Goal: Transaction & Acquisition: Book appointment/travel/reservation

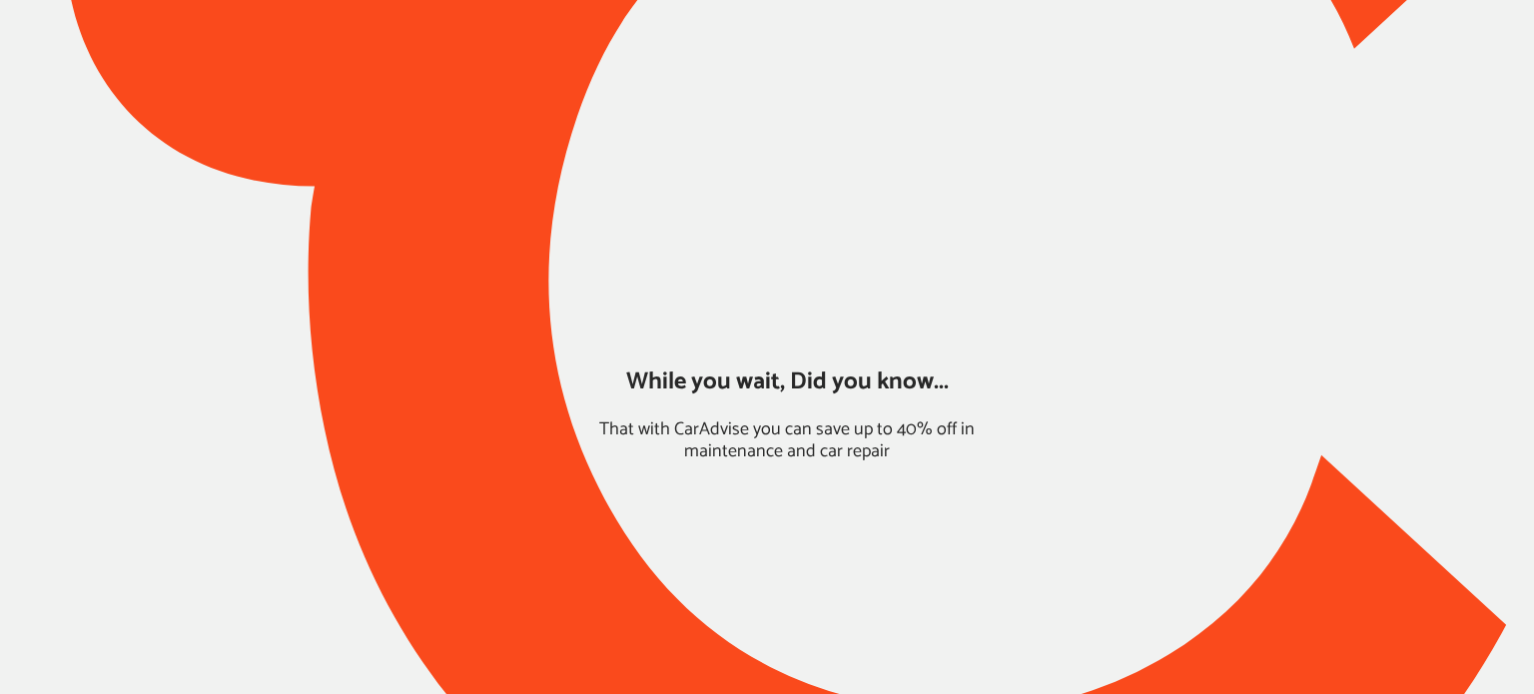
type input "*****"
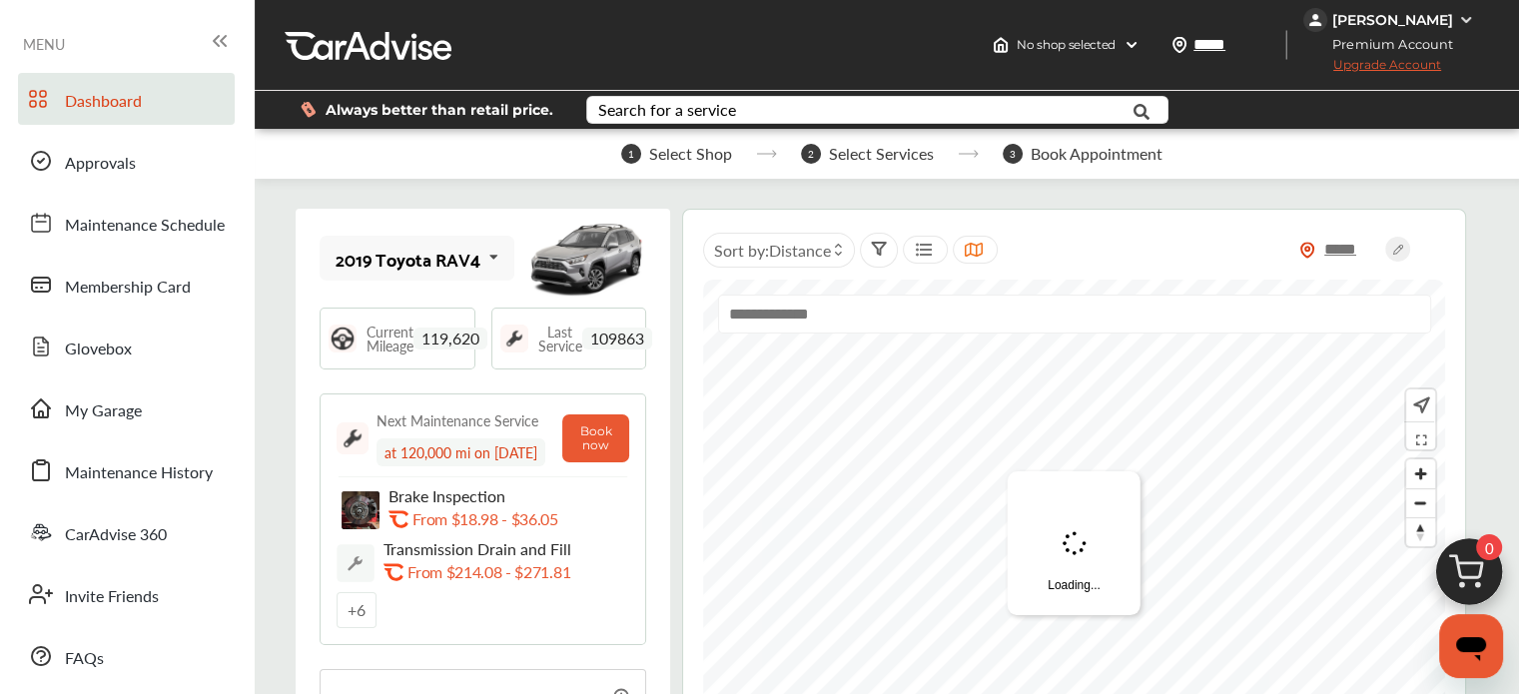
click at [1493, 562] on img at bounding box center [1469, 577] width 96 height 96
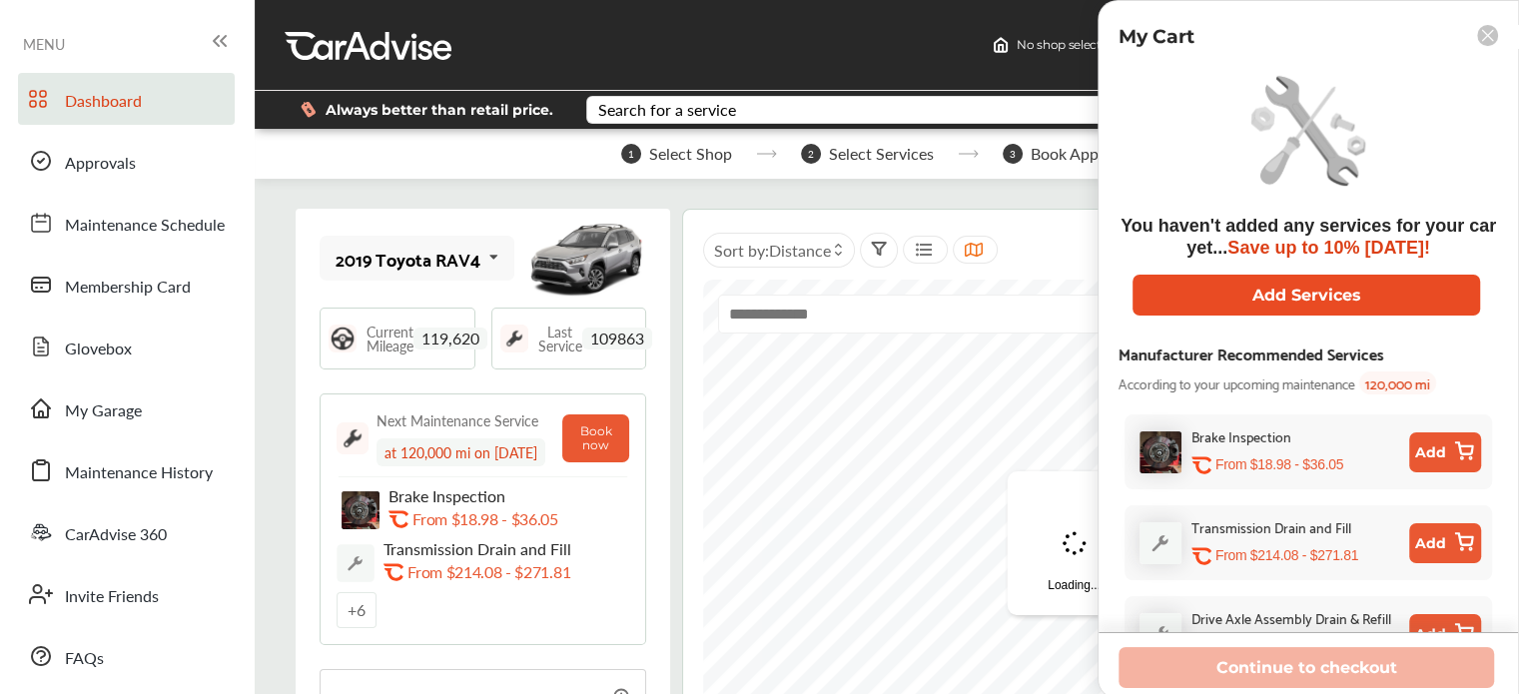
click at [1202, 287] on button "Add Services" at bounding box center [1305, 295] width 347 height 41
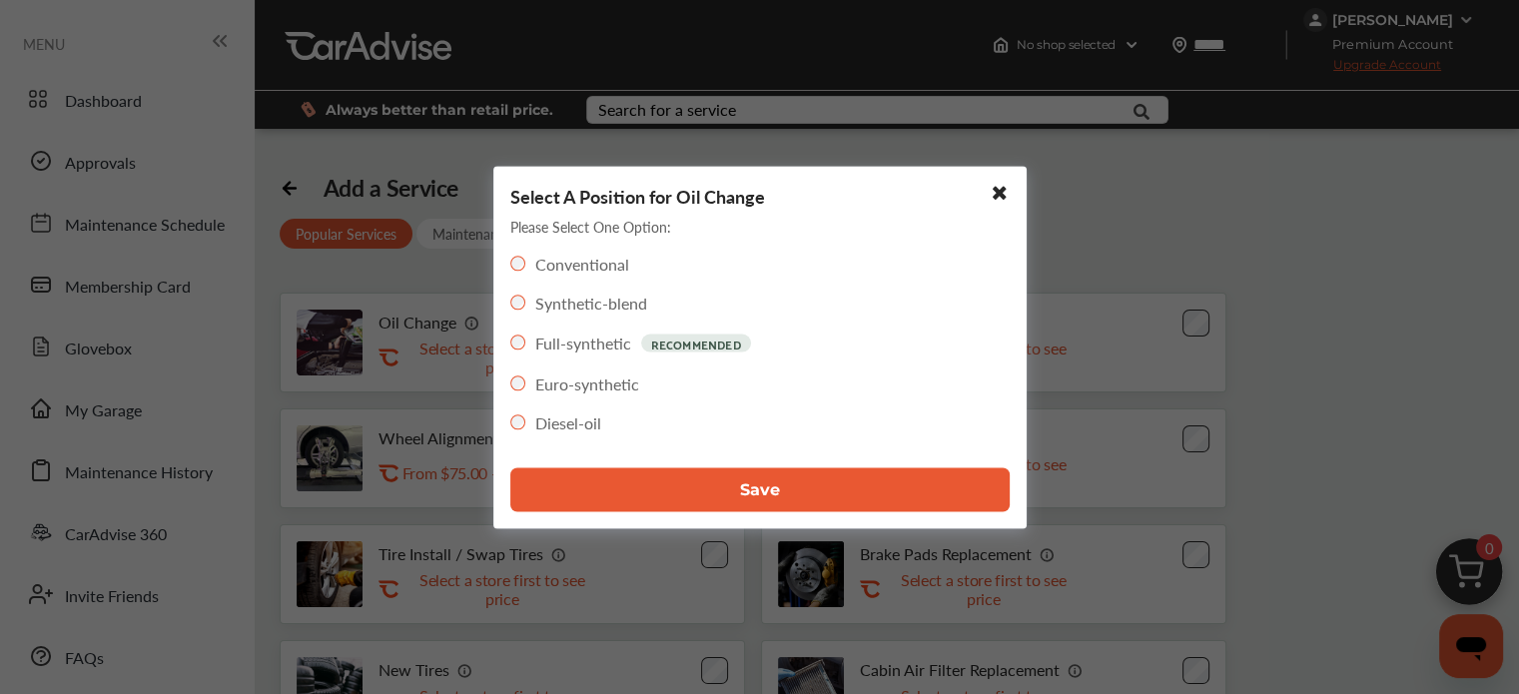
click at [672, 470] on button "Save" at bounding box center [759, 489] width 499 height 44
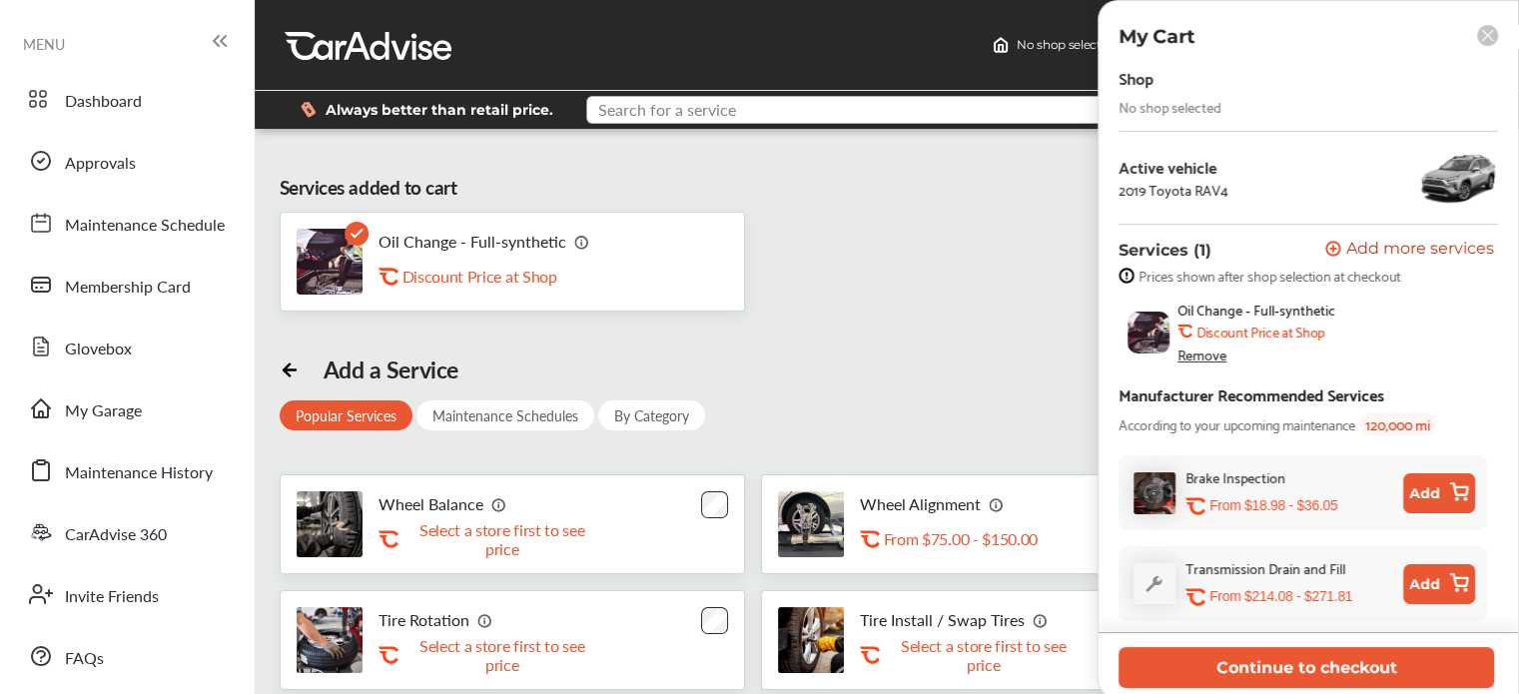
click at [839, 107] on input "text" at bounding box center [859, 112] width 542 height 31
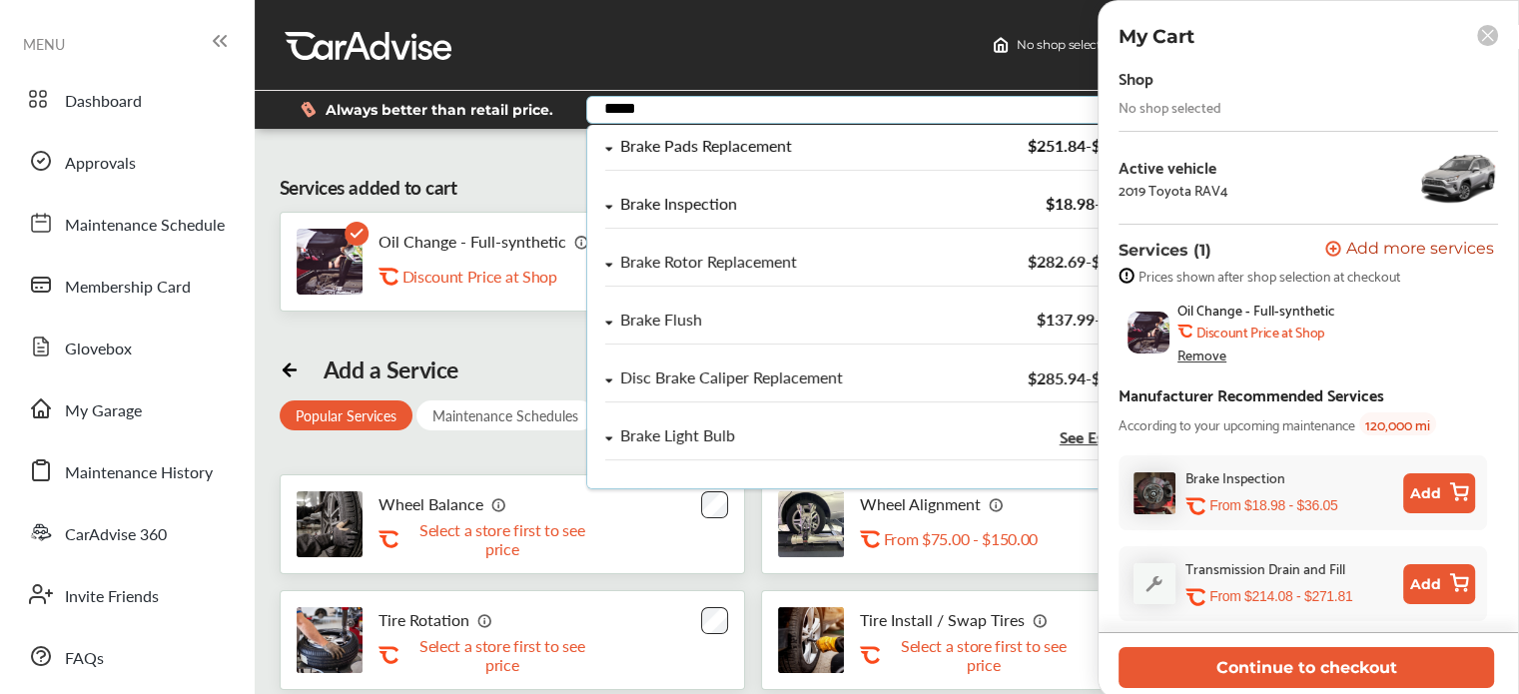
type input "*****"
click at [675, 199] on div "Brake Inspection" at bounding box center [678, 204] width 117 height 17
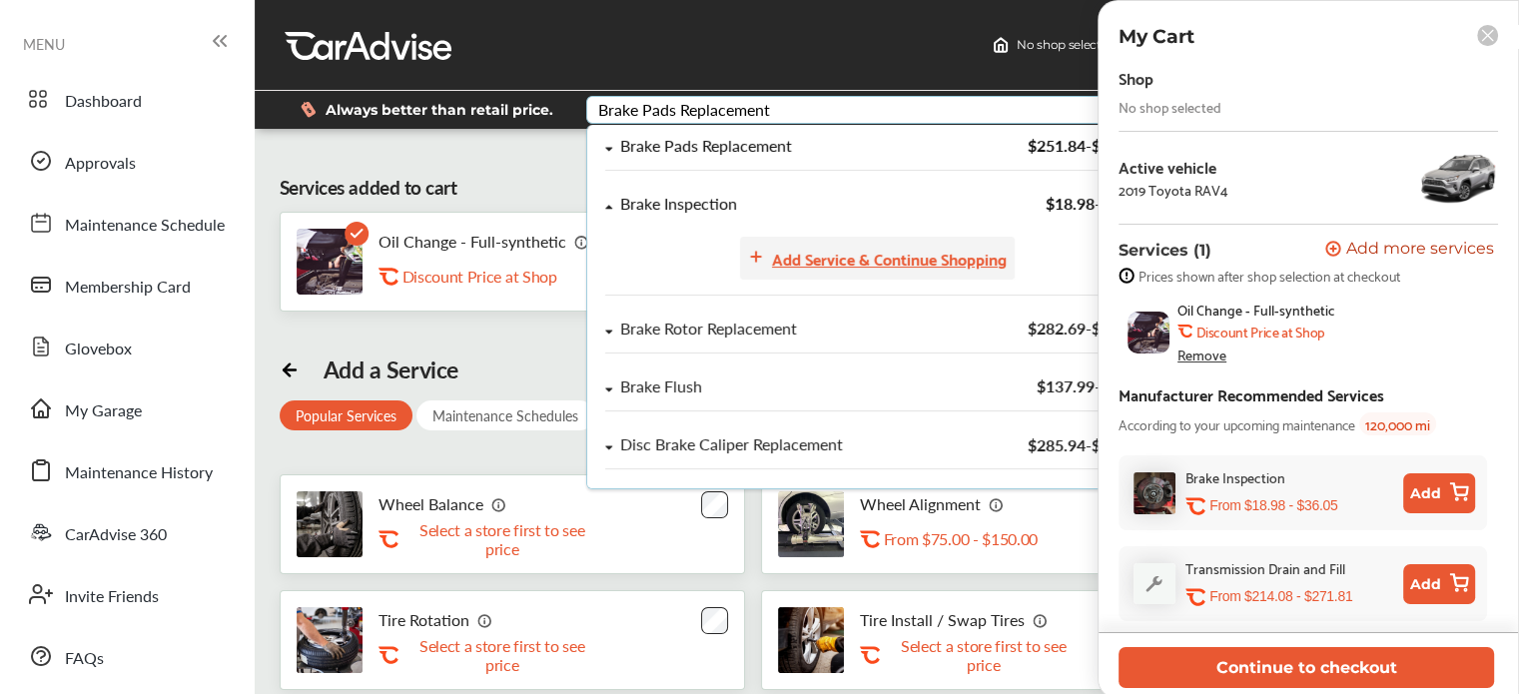
click at [804, 263] on div "Add Service & Continue Shopping" at bounding box center [889, 258] width 235 height 27
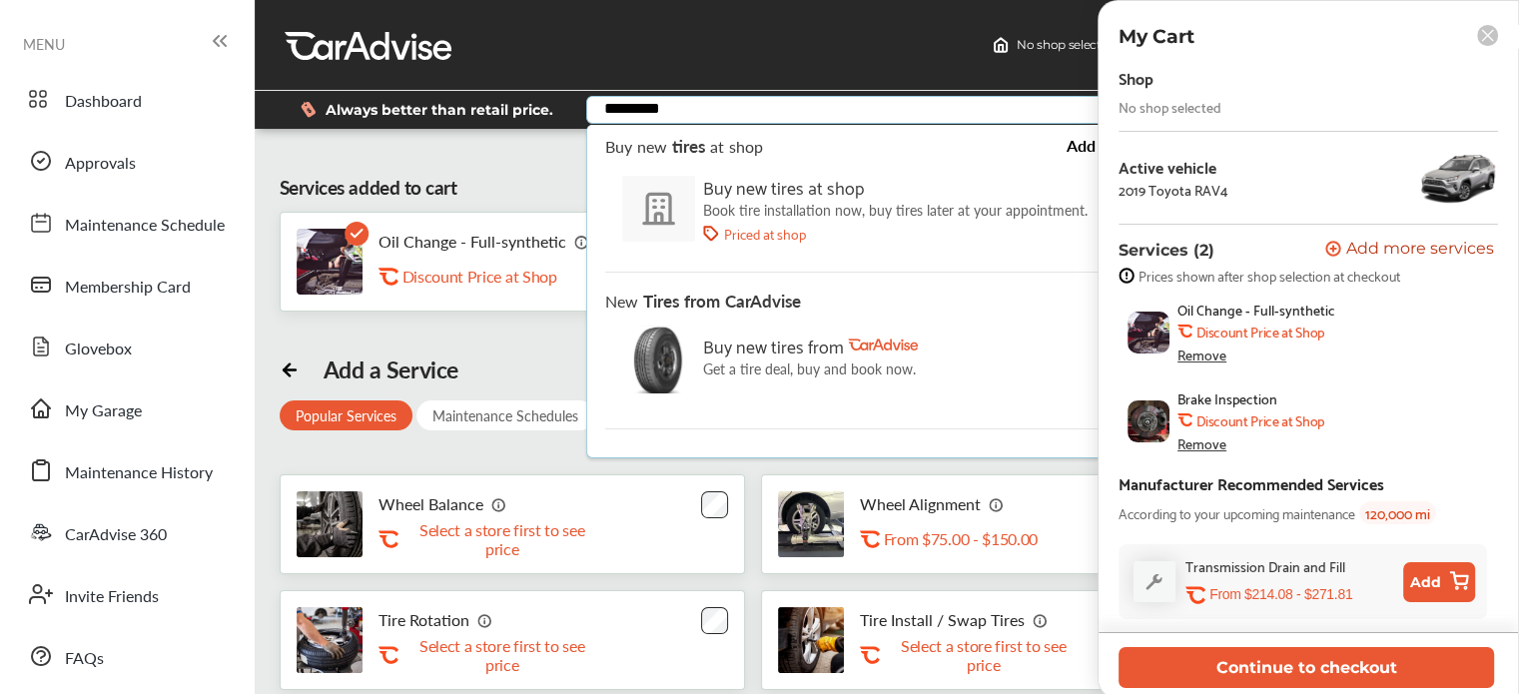
type input "*********"
drag, startPoint x: 803, startPoint y: 146, endPoint x: 606, endPoint y: 152, distance: 196.8
click at [606, 152] on div "Buy new tires at shop Add to Cart" at bounding box center [876, 146] width 543 height 17
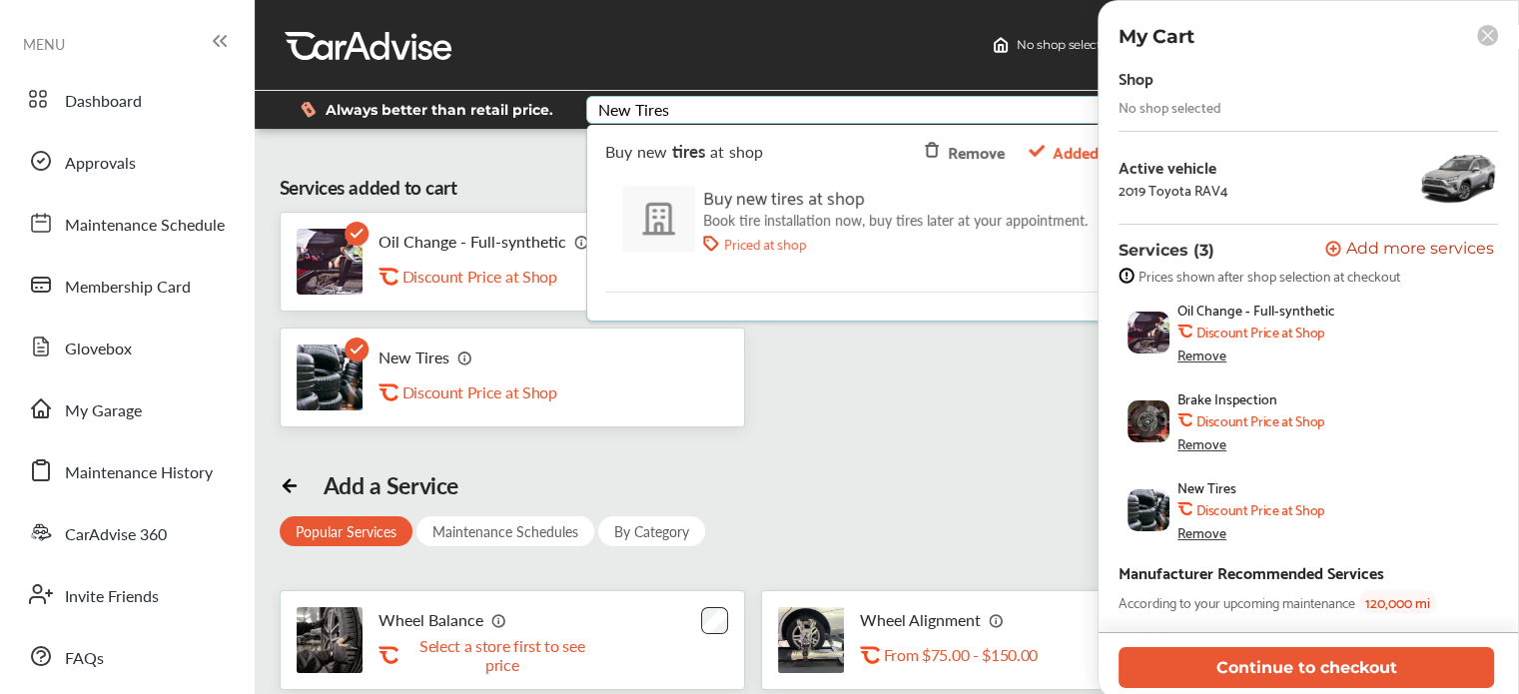
click at [742, 194] on div "Buy new tires at shop" at bounding box center [894, 196] width 384 height 31
click at [676, 220] on img at bounding box center [657, 219] width 73 height 68
drag, startPoint x: 670, startPoint y: 221, endPoint x: 699, endPoint y: 99, distance: 125.2
click at [699, 99] on input "text" at bounding box center [859, 112] width 542 height 31
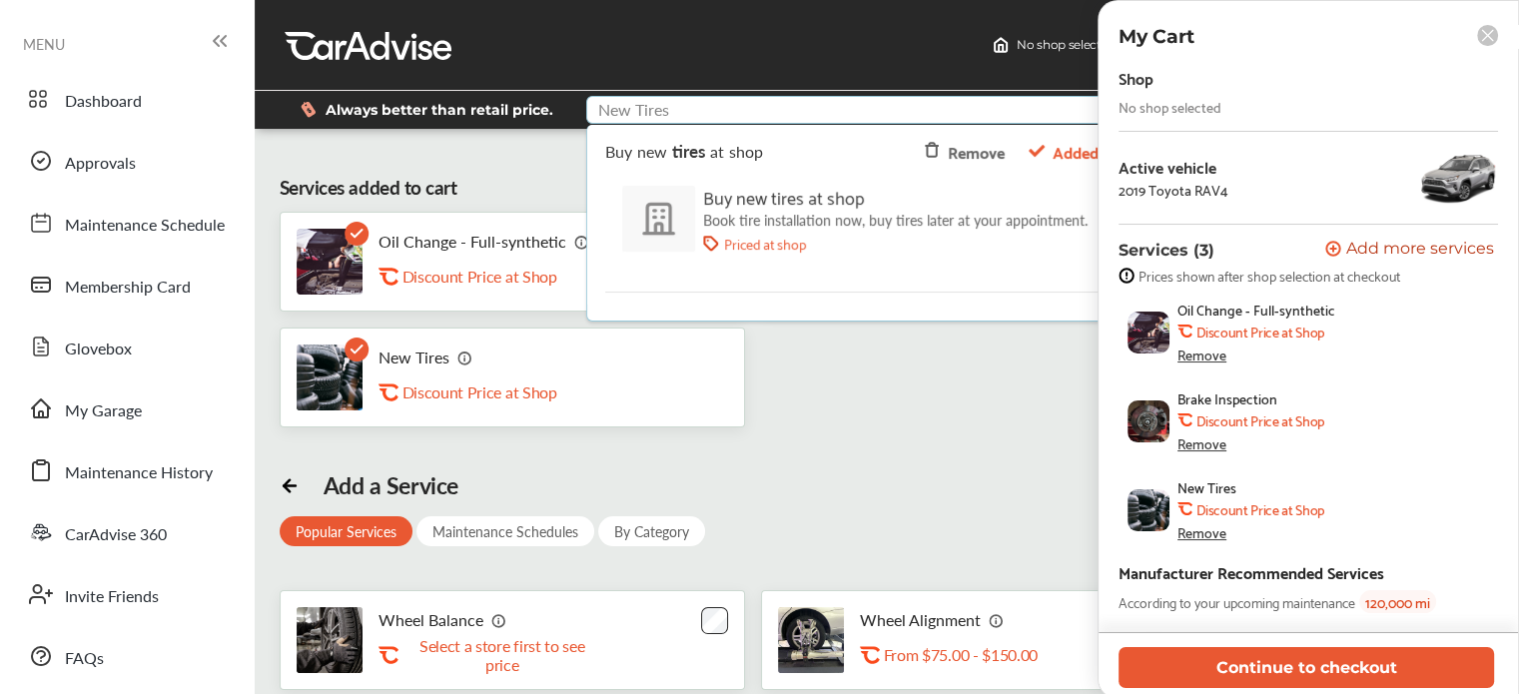
click at [667, 104] on input "text" at bounding box center [859, 112] width 542 height 31
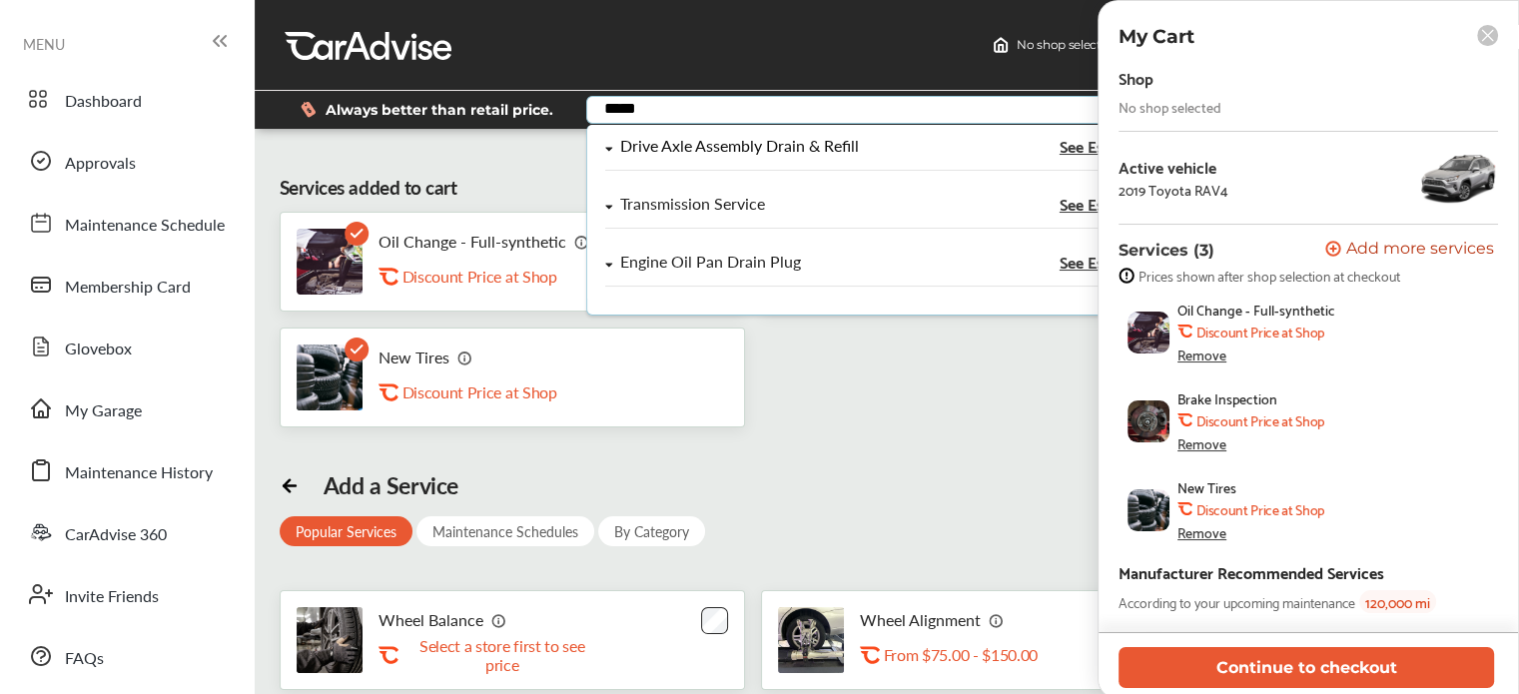
type input "*****"
click at [696, 138] on div "Drive Axle Assembly Drain & Refill" at bounding box center [739, 146] width 238 height 17
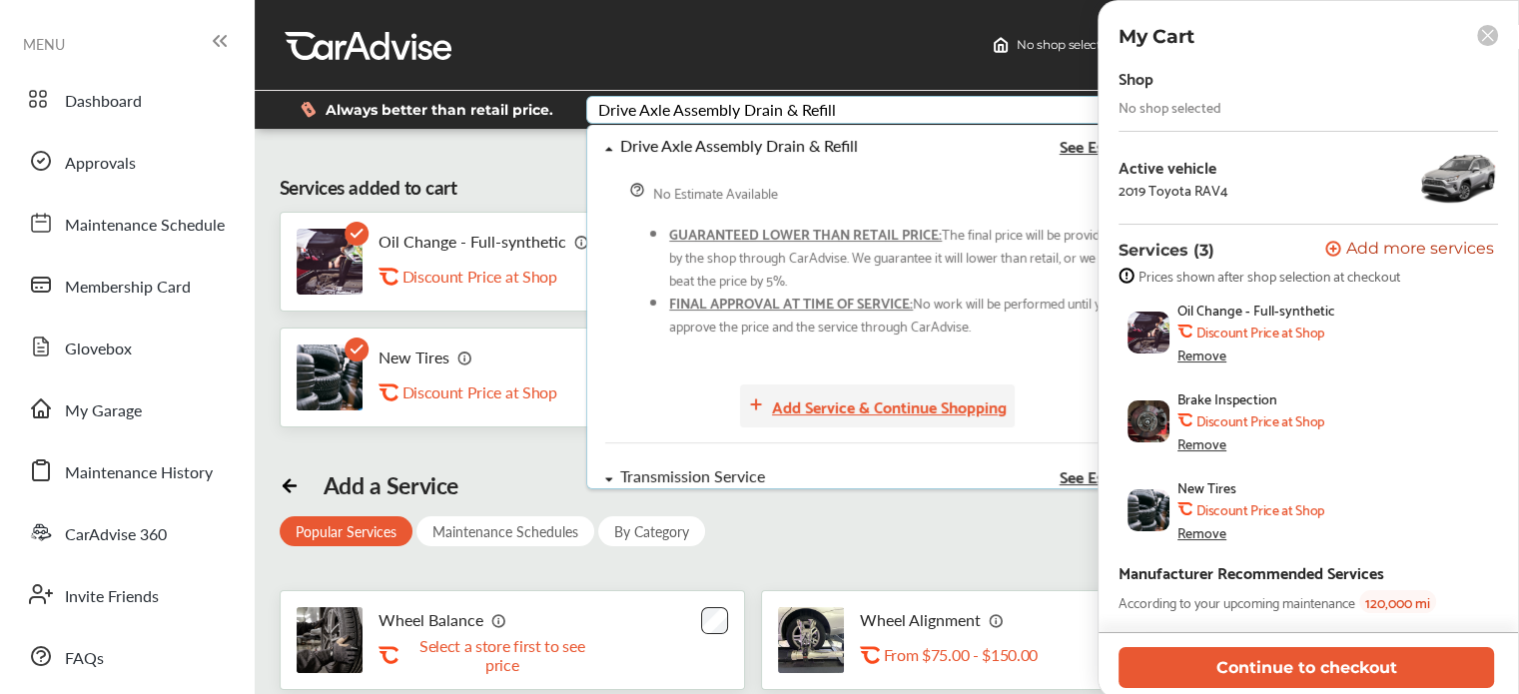
click at [855, 402] on div "Add Service & Continue Shopping" at bounding box center [889, 405] width 235 height 27
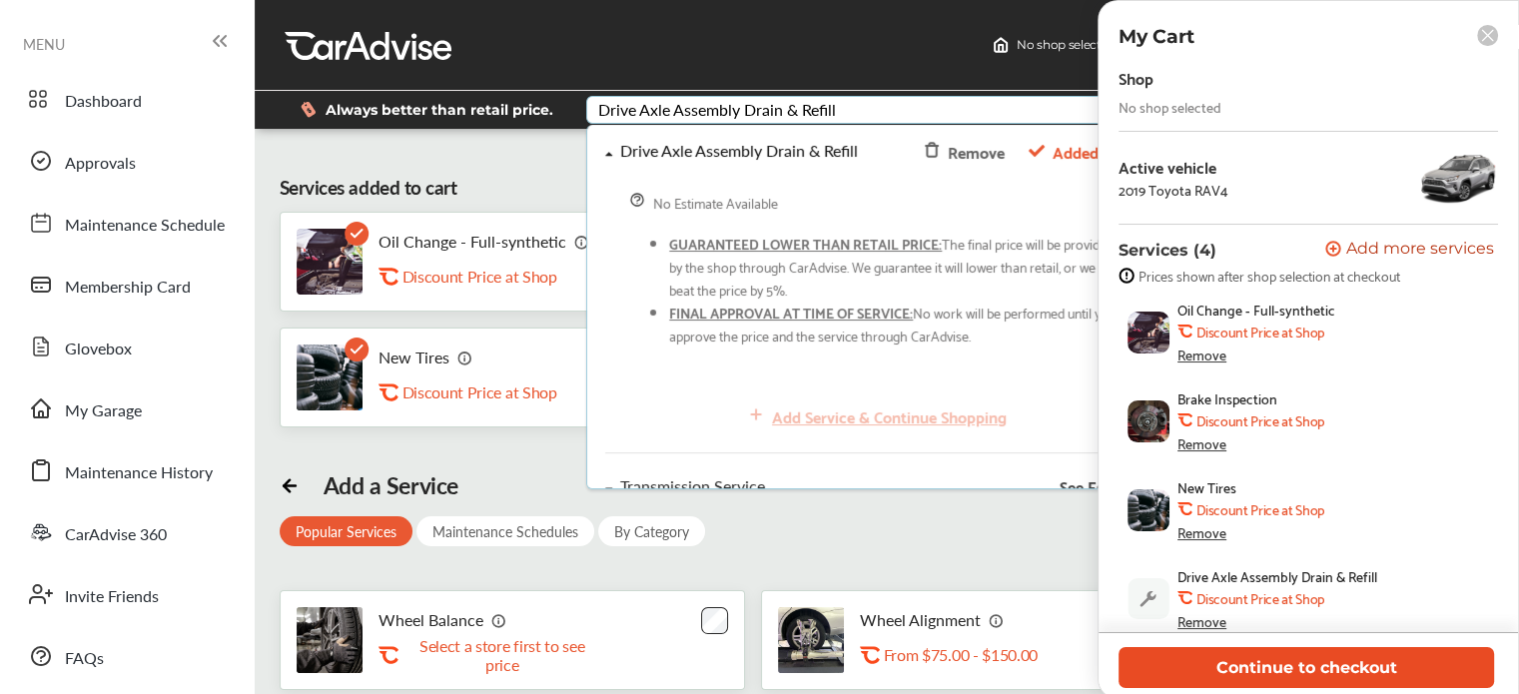
click at [1224, 667] on button "Continue to checkout" at bounding box center [1305, 667] width 375 height 41
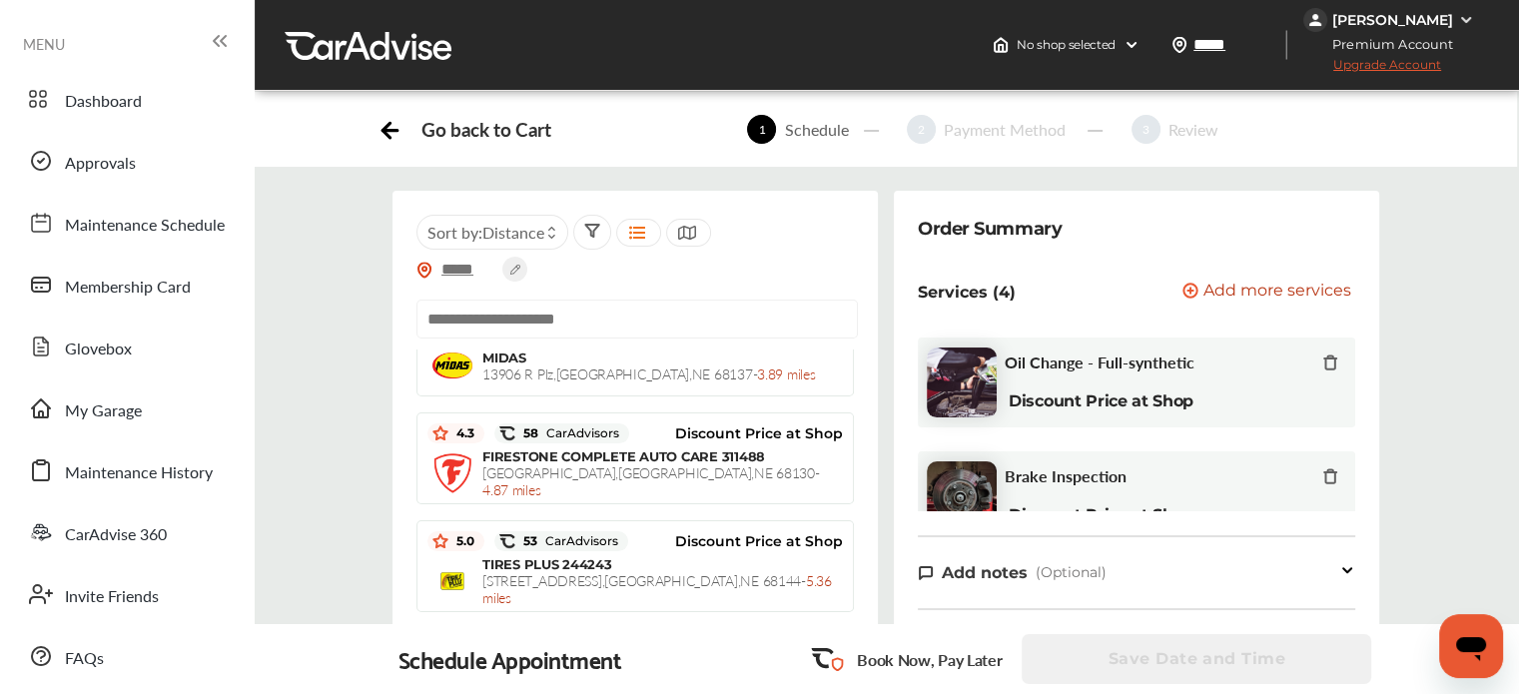
scroll to position [212, 0]
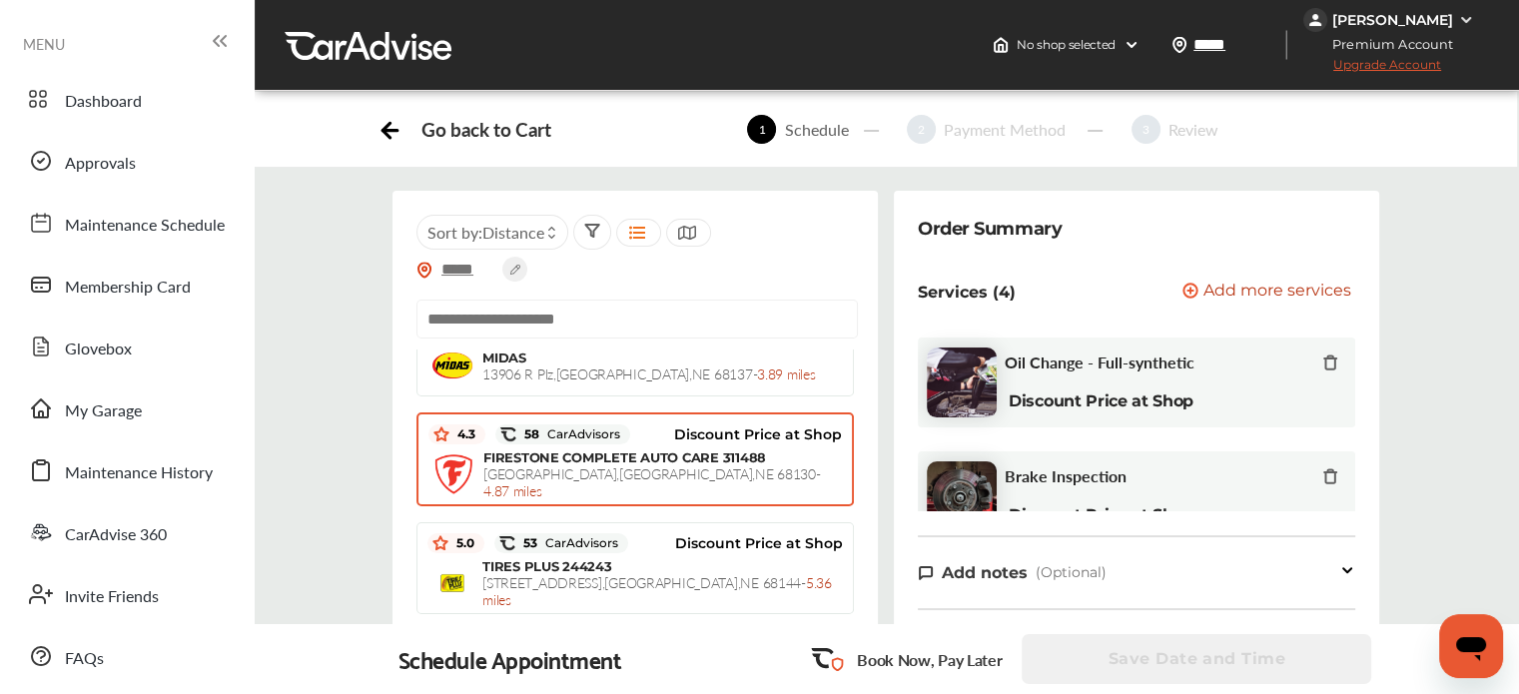
click at [640, 463] on span "[STREET_ADDRESS] - 4.87 miles" at bounding box center [651, 481] width 337 height 37
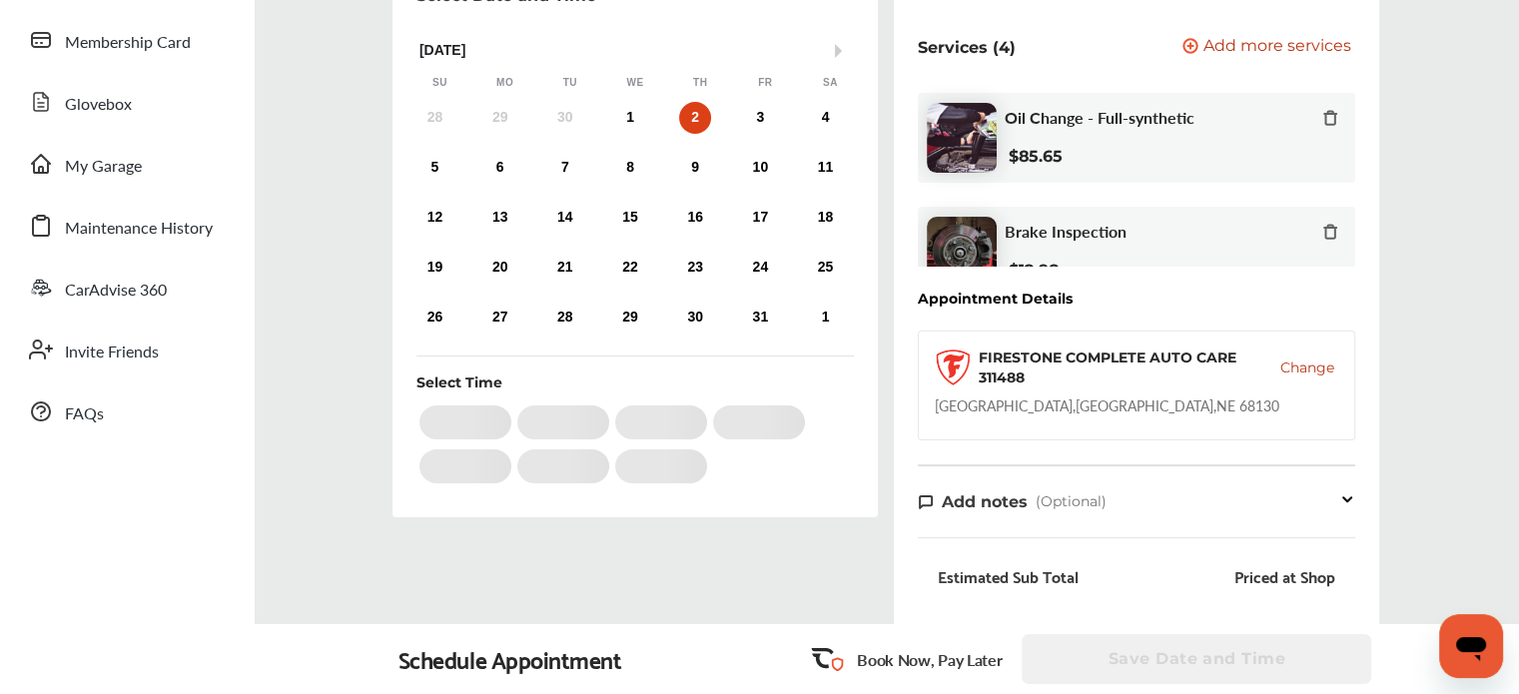
scroll to position [243, 0]
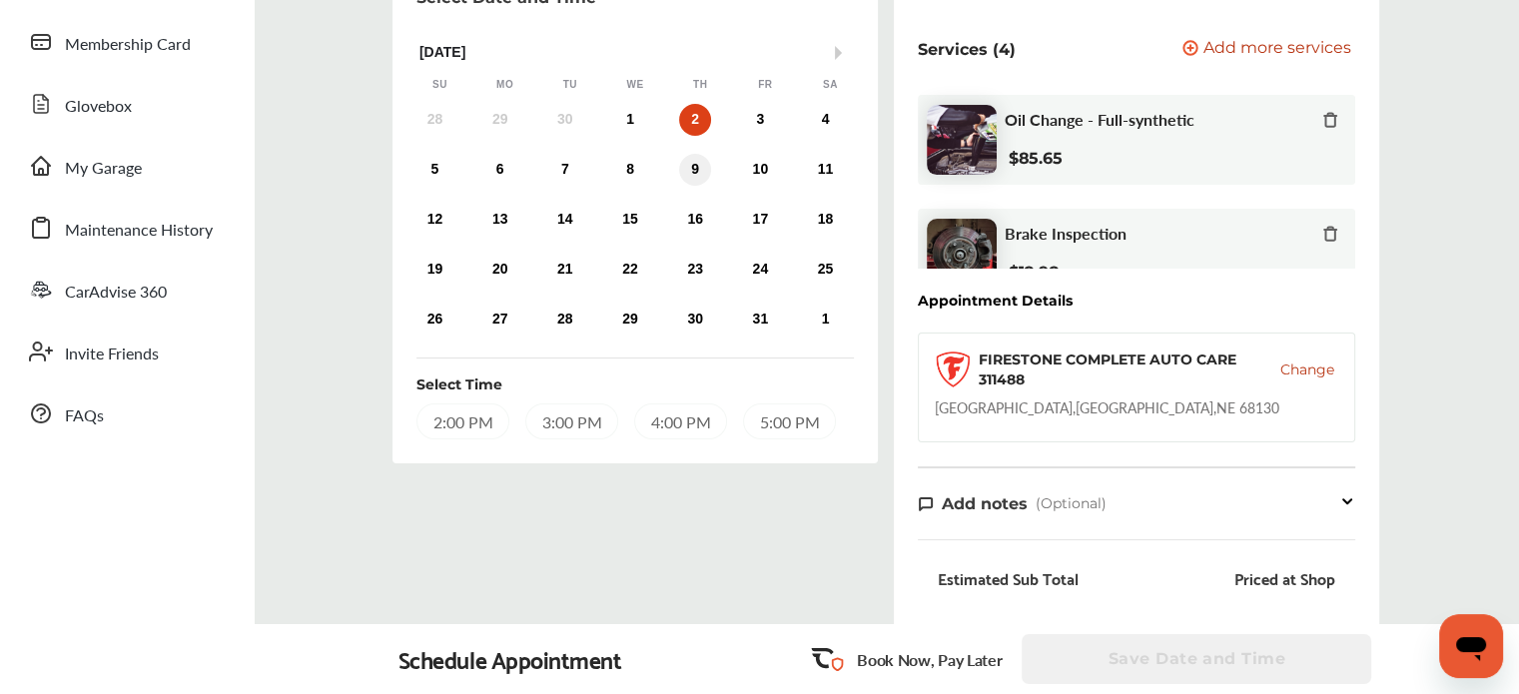
click at [691, 167] on div "9" at bounding box center [695, 170] width 32 height 32
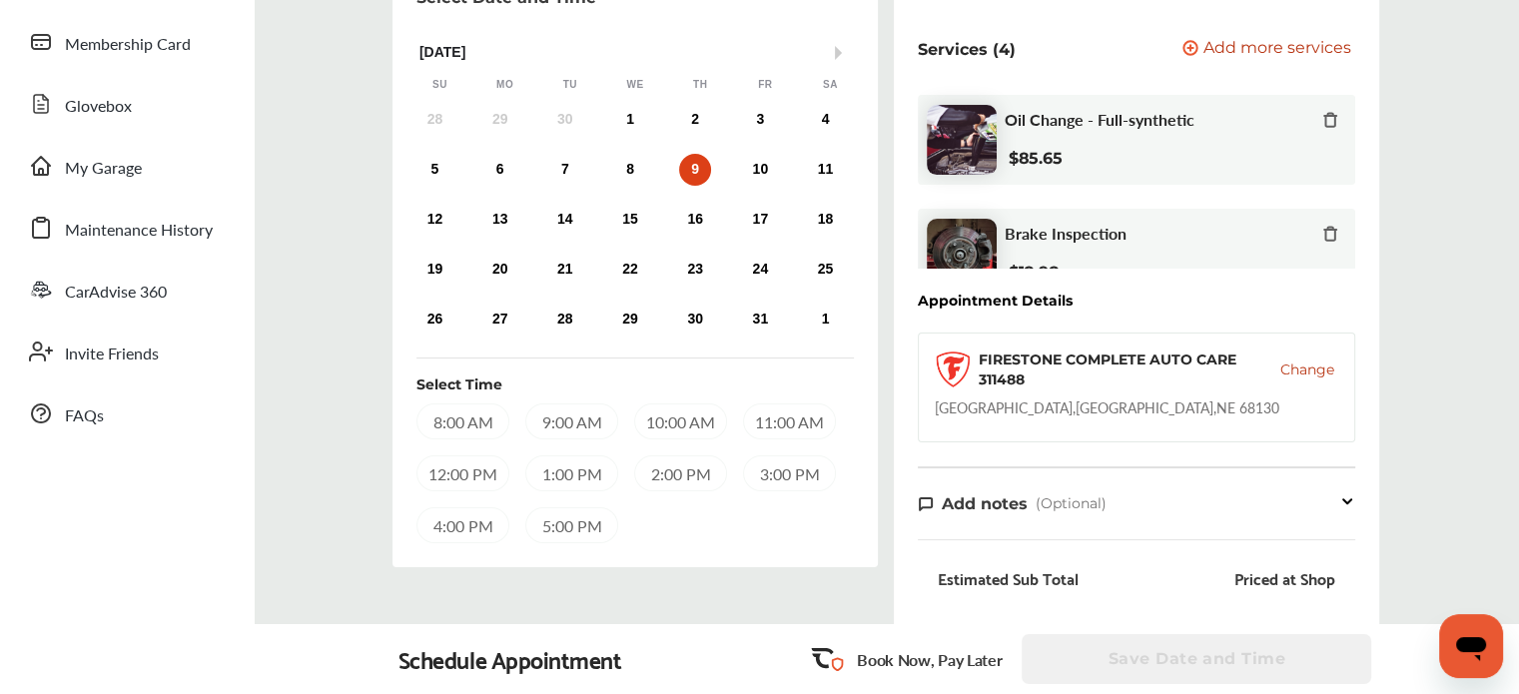
click at [475, 422] on div "8:00 AM" at bounding box center [462, 421] width 93 height 36
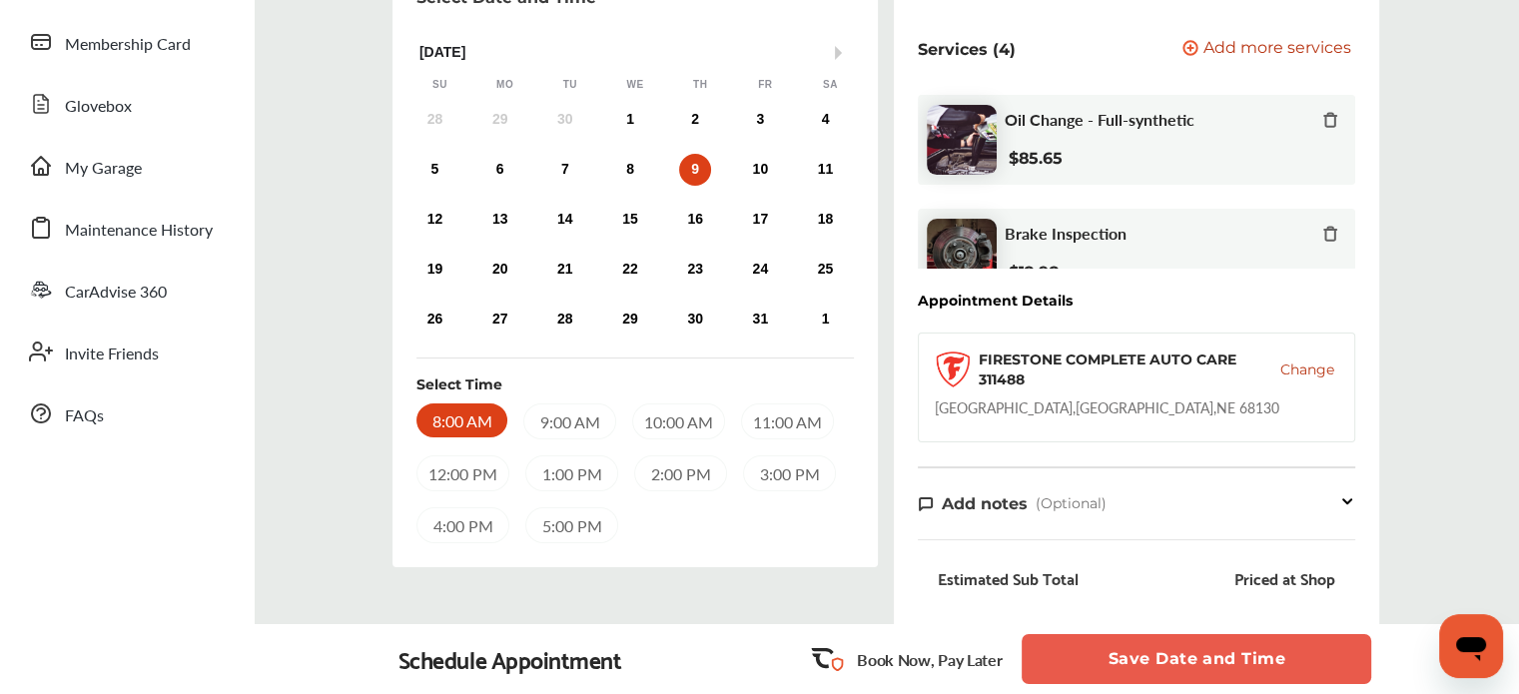
click at [1090, 651] on button "Save Date and Time" at bounding box center [1195, 659] width 349 height 50
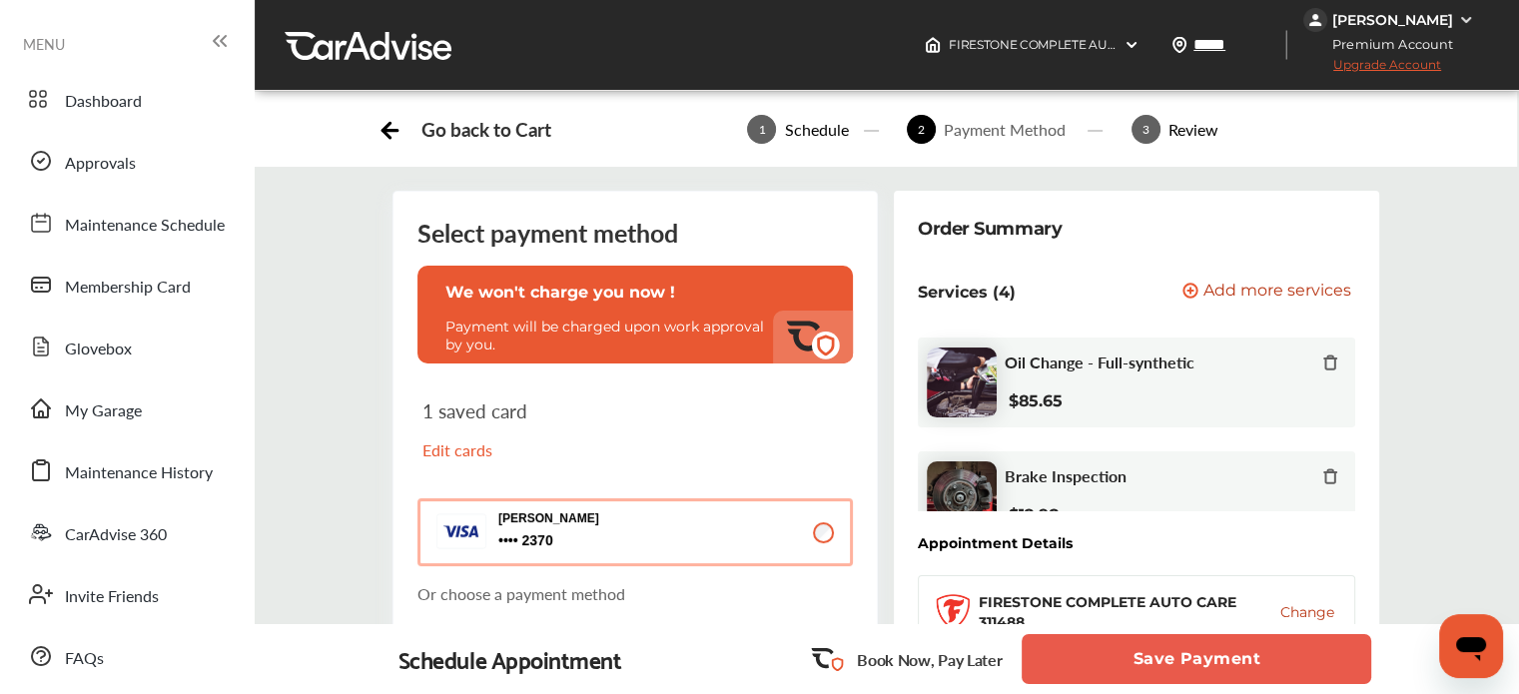
click at [1061, 652] on button "Save Payment" at bounding box center [1195, 659] width 349 height 50
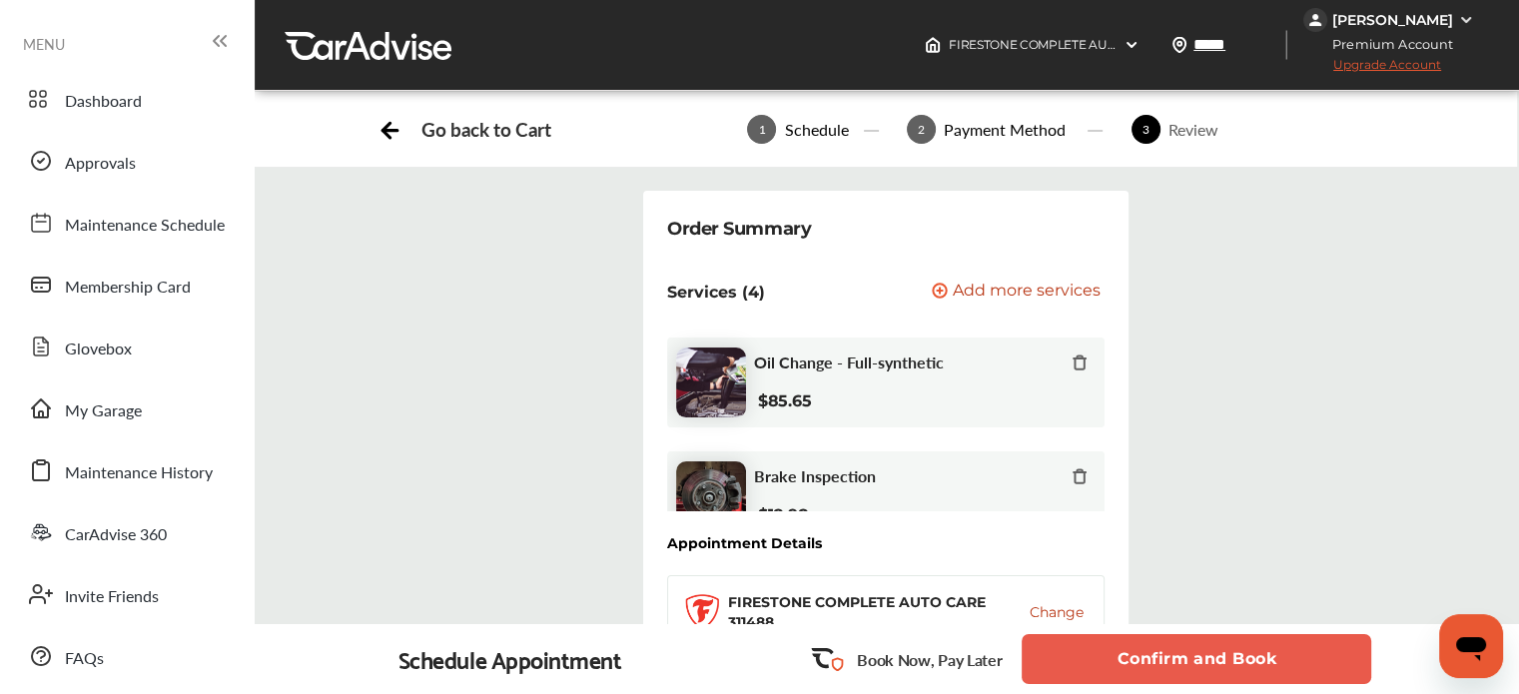
drag, startPoint x: 1061, startPoint y: 652, endPoint x: 1080, endPoint y: 665, distance: 23.0
click at [1080, 665] on button "Confirm and Book" at bounding box center [1195, 659] width 349 height 50
